Goal: Task Accomplishment & Management: Manage account settings

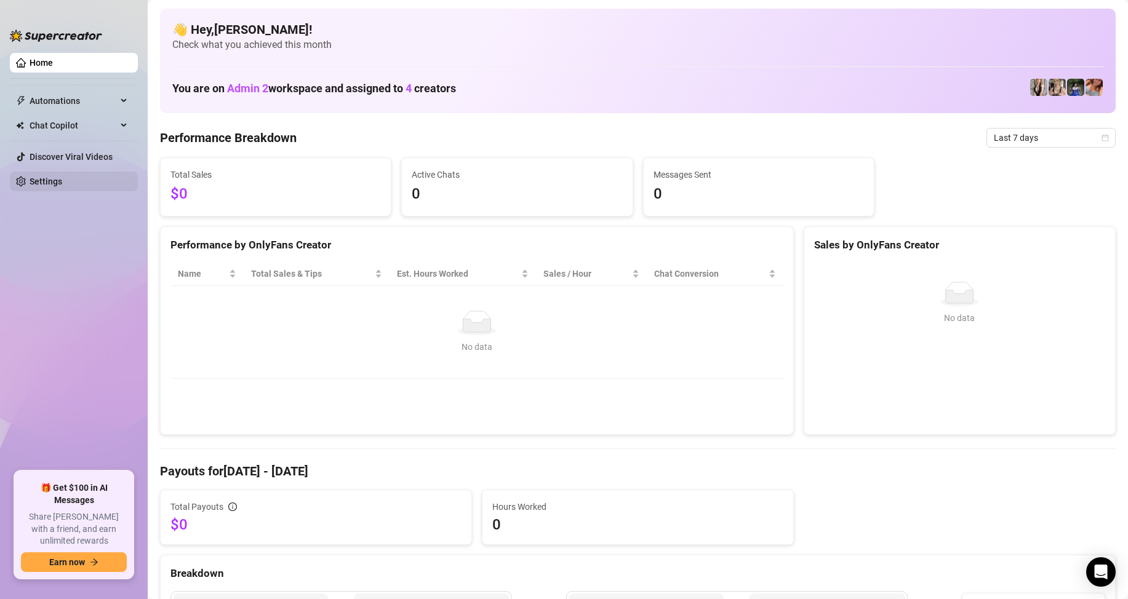
click at [34, 178] on link "Settings" at bounding box center [46, 182] width 33 height 10
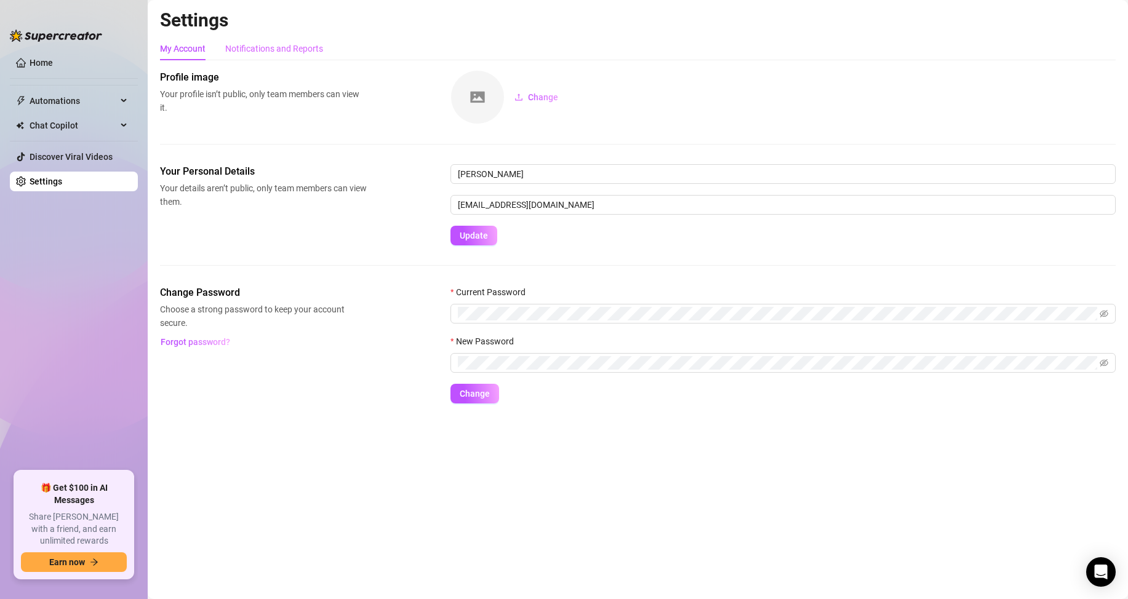
click at [273, 38] on div "Notifications and Reports" at bounding box center [274, 48] width 98 height 23
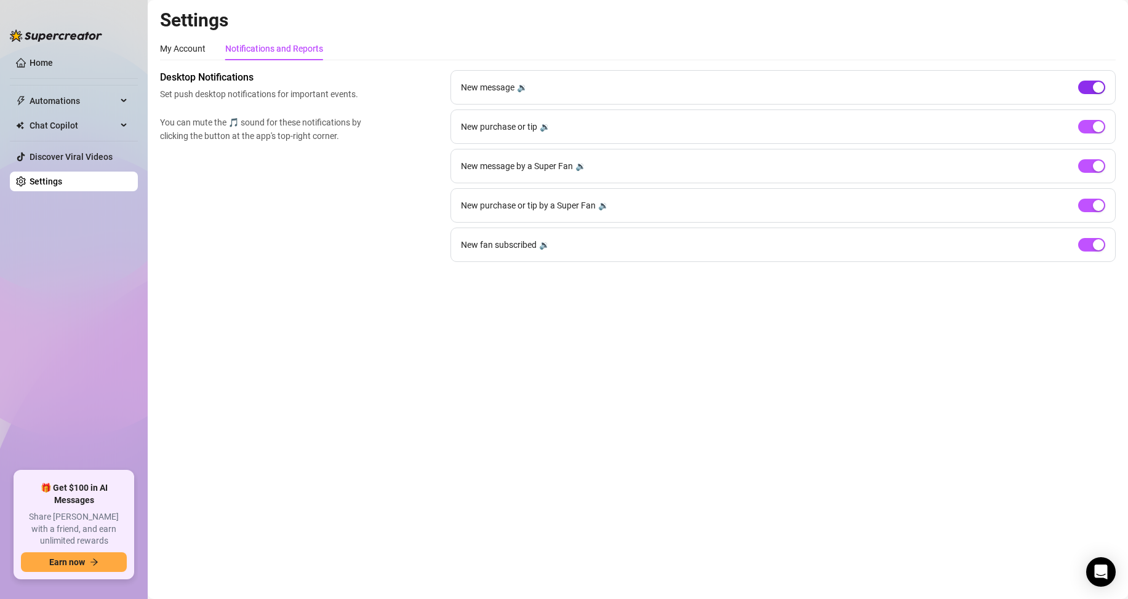
click at [1095, 92] on div "button" at bounding box center [1098, 87] width 11 height 11
click at [1095, 138] on div "New purchase or tip 🔉" at bounding box center [782, 127] width 665 height 34
click at [1095, 120] on span "button" at bounding box center [1091, 127] width 27 height 14
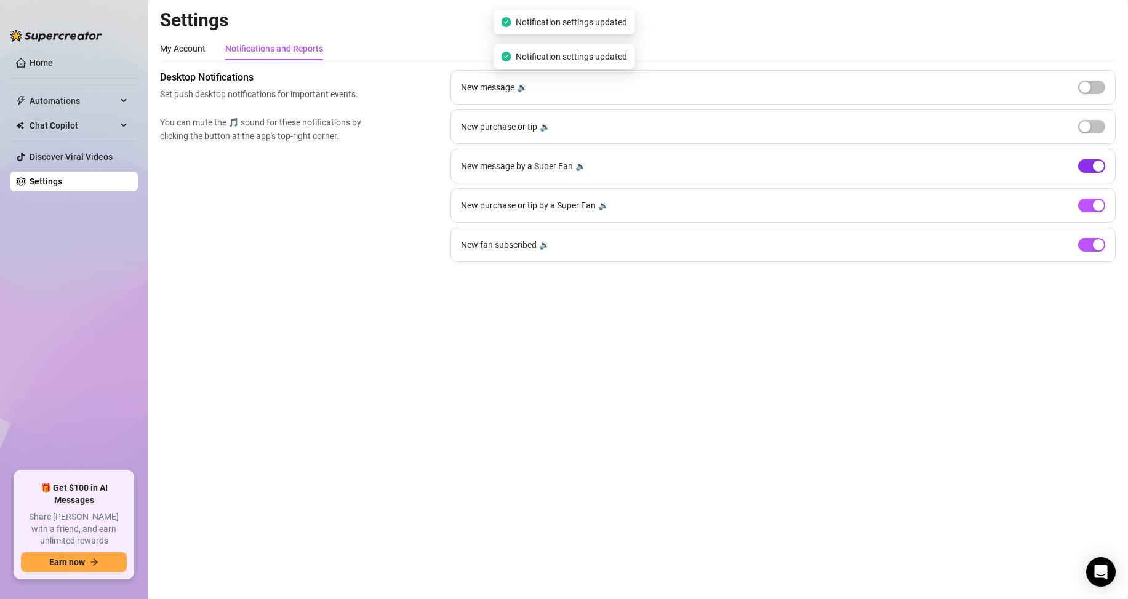
click at [1095, 166] on div "button" at bounding box center [1098, 166] width 11 height 11
click at [1091, 193] on div "New purchase or tip by a Super Fan 🔉" at bounding box center [782, 205] width 665 height 34
click at [1091, 207] on span "button" at bounding box center [1091, 206] width 27 height 14
click at [1096, 247] on div "button" at bounding box center [1098, 244] width 11 height 11
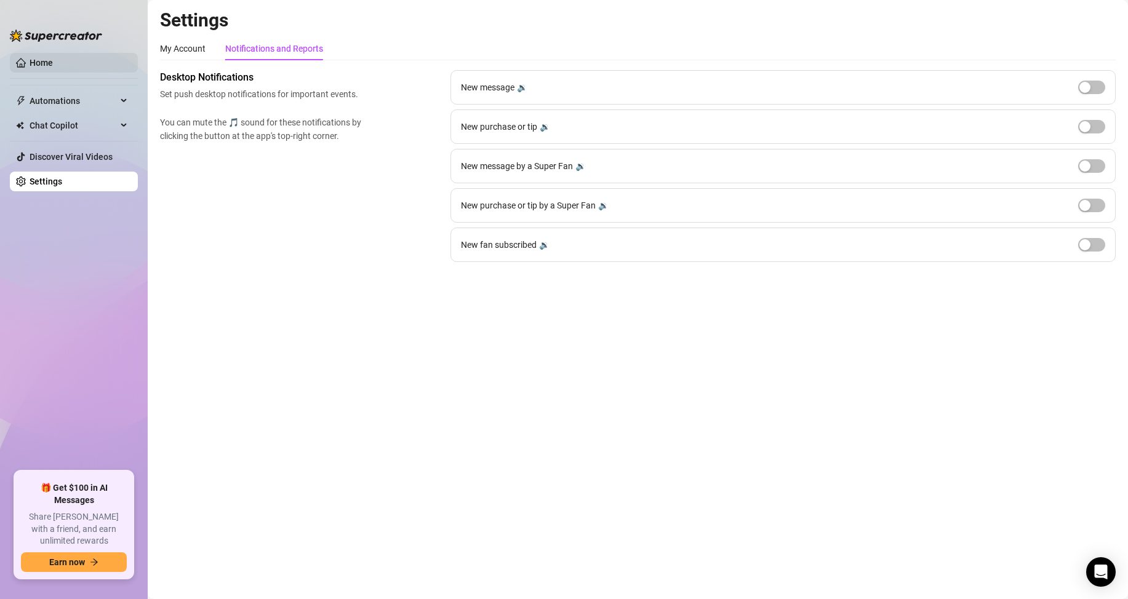
click at [51, 62] on link "Home" at bounding box center [41, 63] width 23 height 10
